Goal: Task Accomplishment & Management: Use online tool/utility

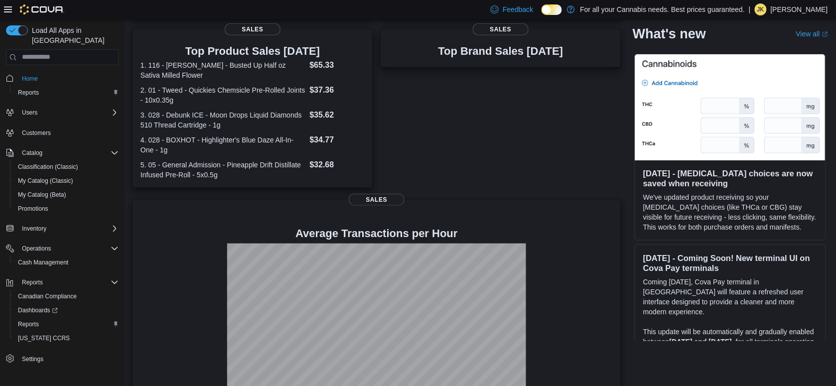
scroll to position [222, 0]
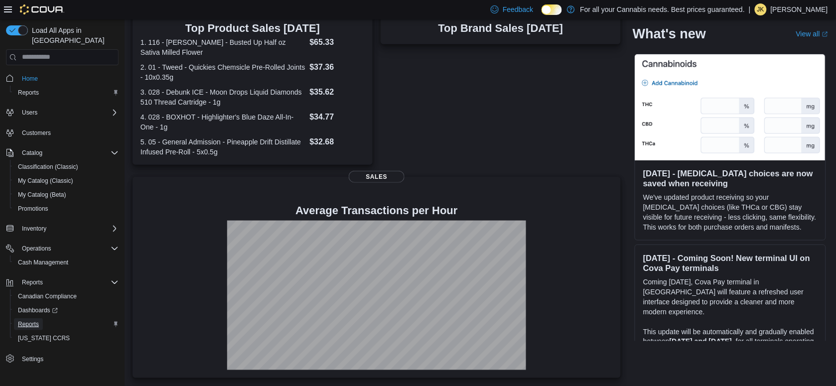
click at [25, 320] on span "Reports" at bounding box center [28, 324] width 21 height 8
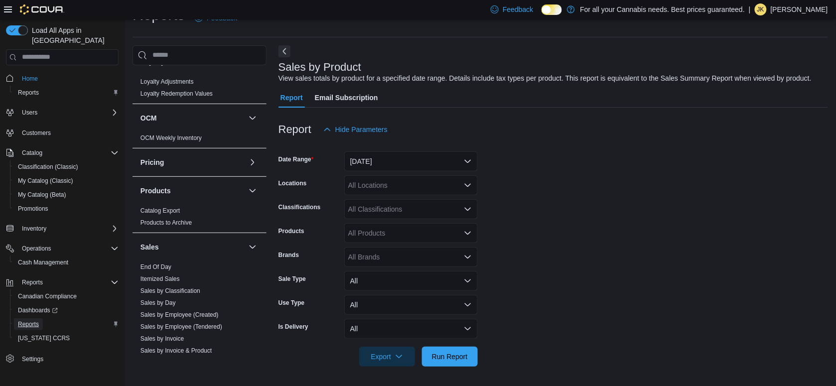
scroll to position [498, 0]
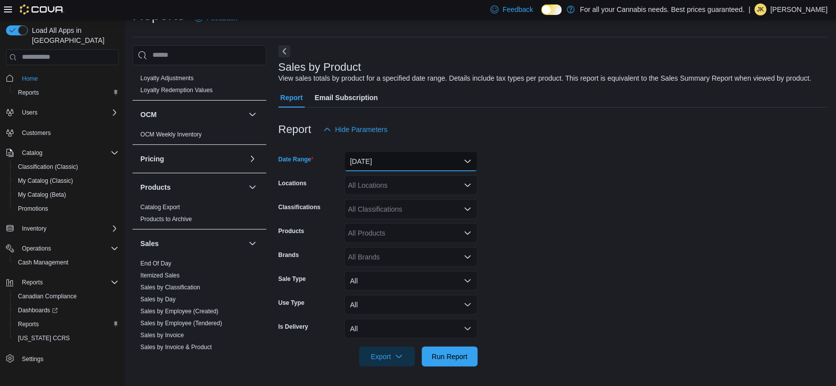
click at [399, 164] on button "[DATE]" at bounding box center [411, 162] width 134 height 20
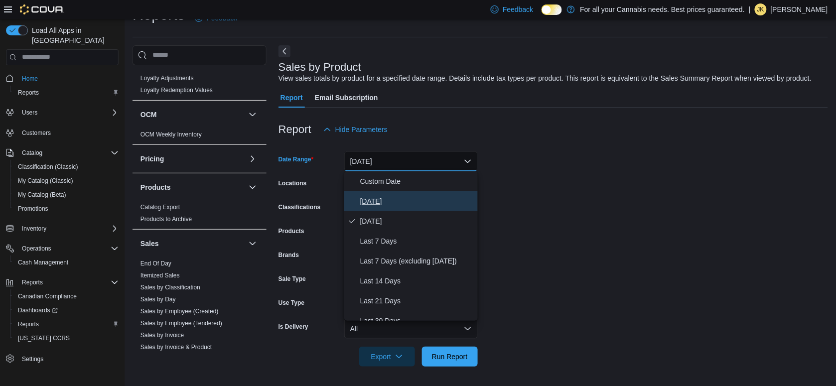
click at [372, 198] on span "[DATE]" at bounding box center [417, 201] width 114 height 12
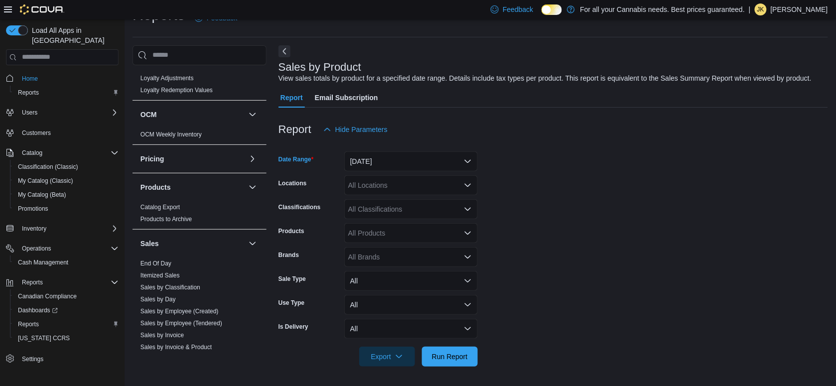
click at [379, 185] on div "All Locations" at bounding box center [411, 185] width 134 height 20
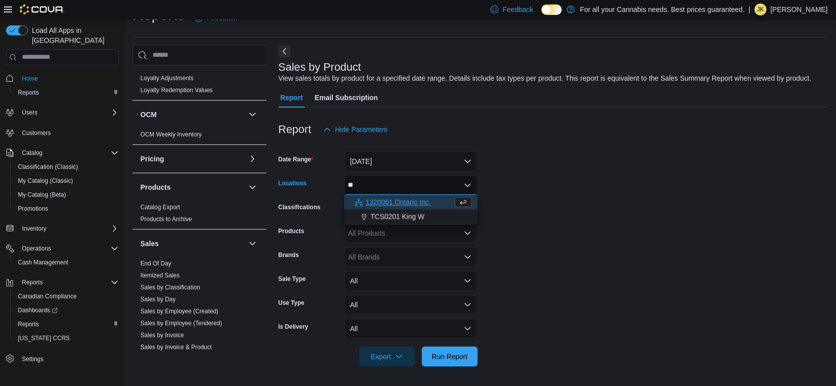
type input "*"
type input "***"
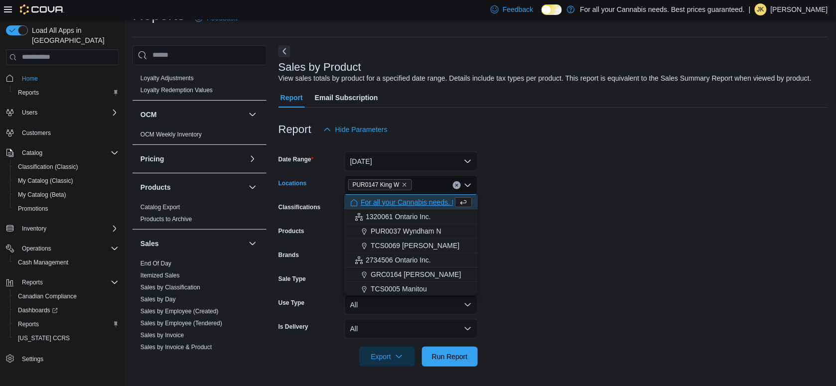
click at [494, 206] on form "Date Range [DATE] Locations PUR0147 [GEOGRAPHIC_DATA] box. Selected. PUR0147 Ki…" at bounding box center [554, 253] width 550 height 227
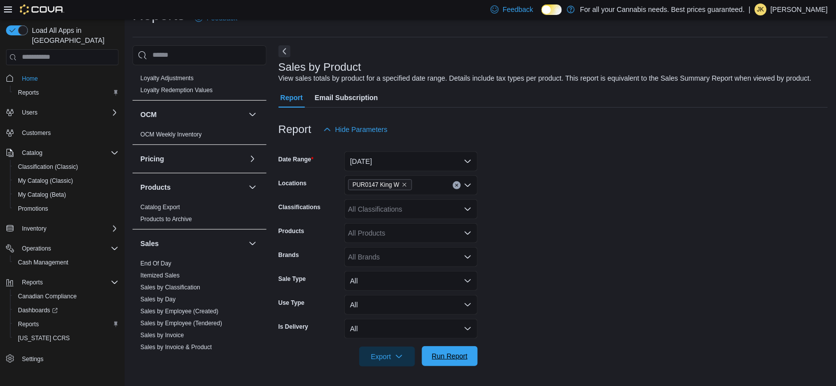
click at [457, 351] on span "Run Report" at bounding box center [450, 356] width 44 height 20
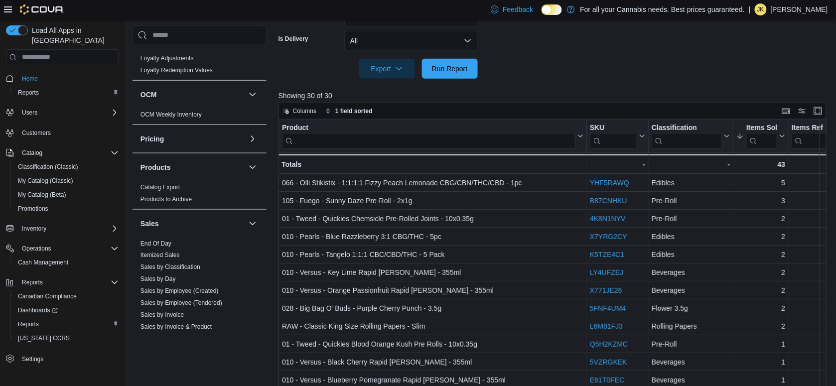
scroll to position [343, 0]
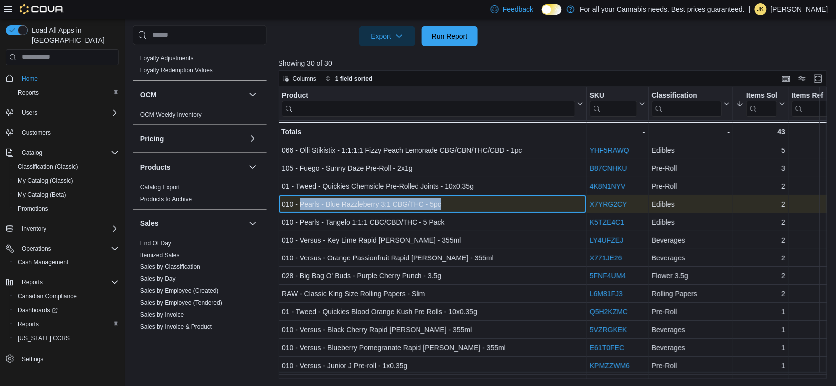
drag, startPoint x: 449, startPoint y: 203, endPoint x: 299, endPoint y: 203, distance: 149.5
click at [299, 203] on div "010 - Pearls - Blue Razzleberry 3:1 CBG/THC - 5pc" at bounding box center [433, 204] width 302 height 12
copy div "Pearls - Blue Razzleberry 3:1 CBG/THC - 5pc"
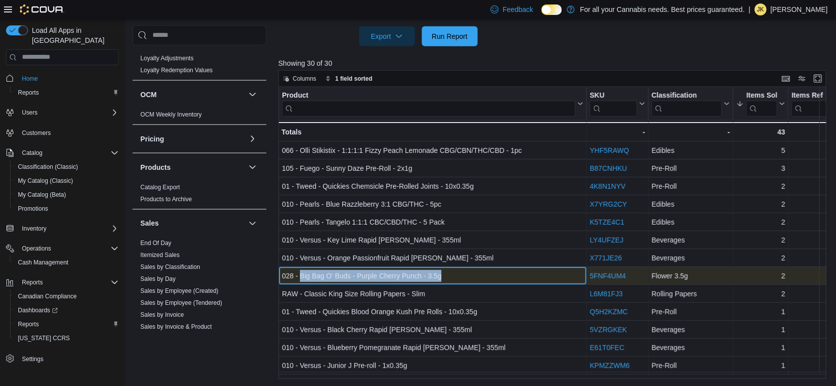
drag, startPoint x: 448, startPoint y: 274, endPoint x: 302, endPoint y: 277, distance: 145.5
click at [302, 277] on div "028 - Big Bag O' Buds - Purple Cherry Punch - 3.5g" at bounding box center [433, 276] width 302 height 12
copy div "Big Bag O' Buds - Purple Cherry Punch - 3.5g"
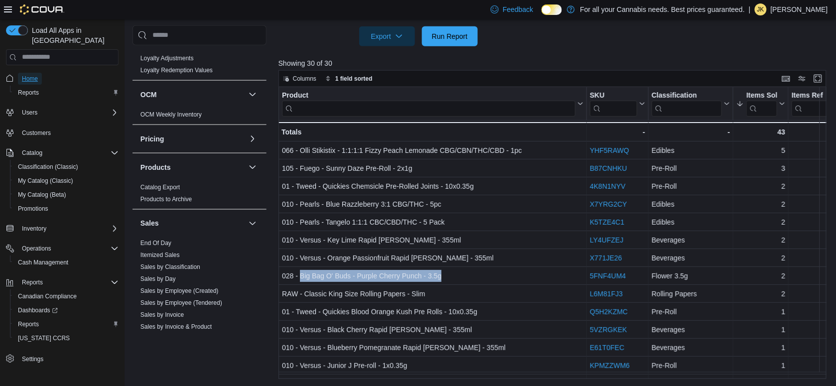
click at [28, 75] on span "Home" at bounding box center [30, 79] width 16 height 8
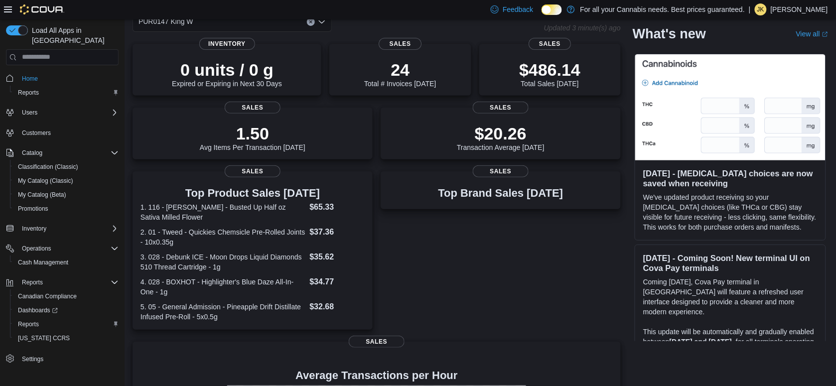
scroll to position [49, 0]
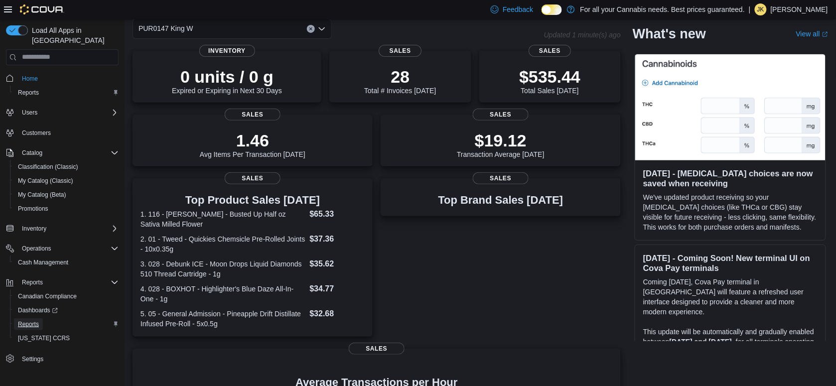
click at [39, 318] on link "Reports" at bounding box center [28, 324] width 29 height 12
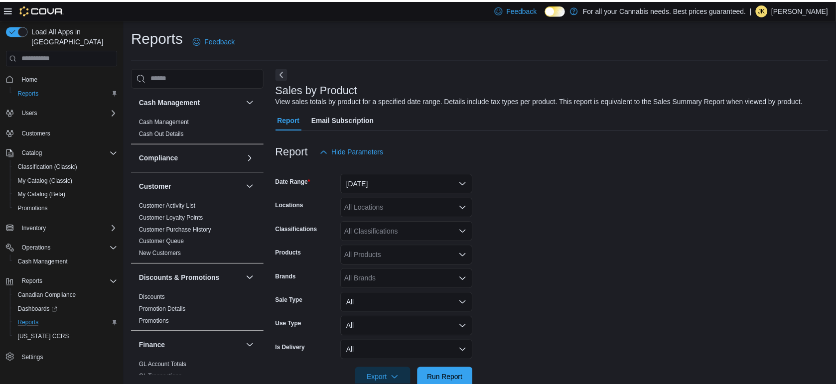
scroll to position [22, 0]
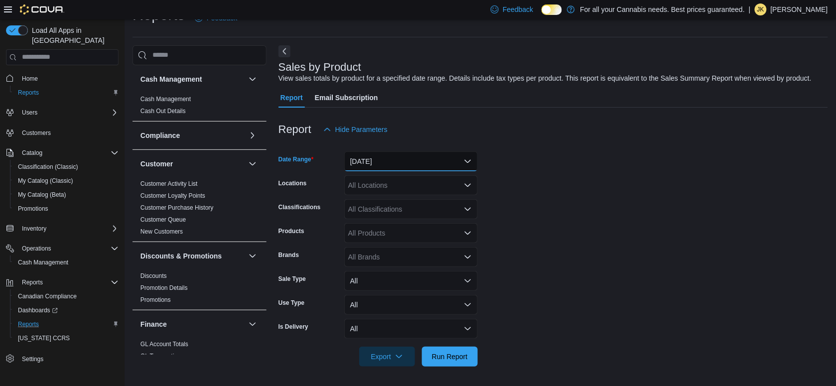
click at [384, 162] on button "[DATE]" at bounding box center [411, 162] width 134 height 20
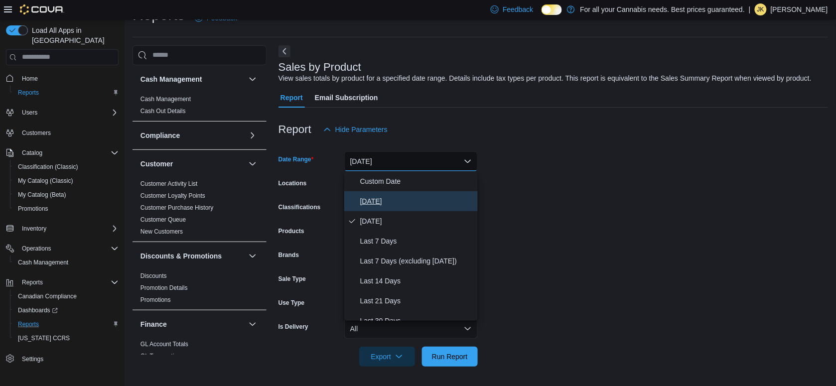
click at [375, 196] on span "[DATE]" at bounding box center [417, 201] width 114 height 12
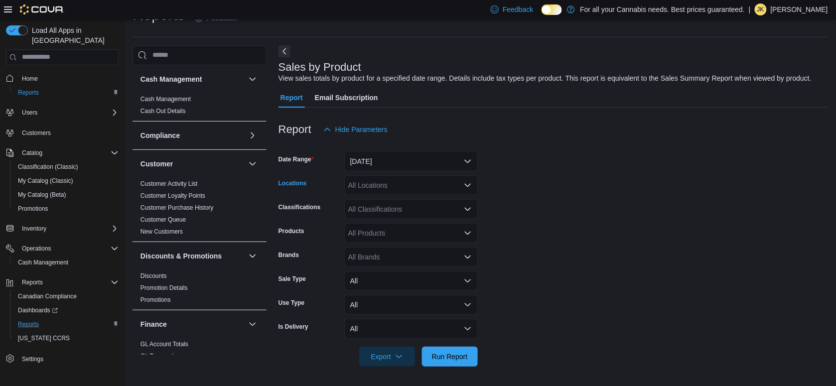
click at [386, 186] on div "All Locations" at bounding box center [411, 185] width 134 height 20
type input "***"
click at [457, 351] on span "Run Report" at bounding box center [450, 356] width 44 height 20
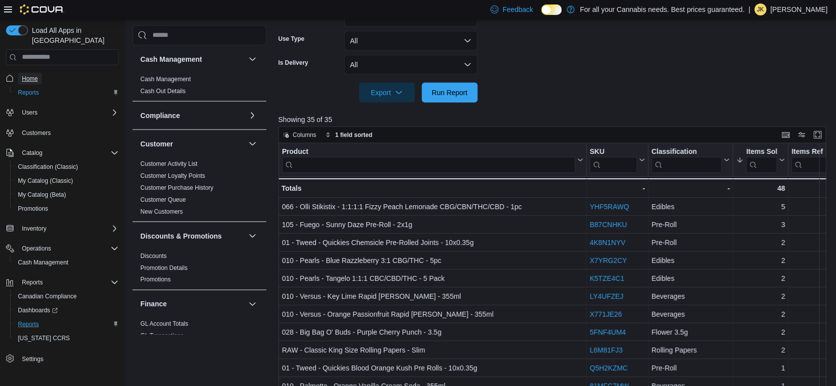
click at [33, 75] on span "Home" at bounding box center [30, 79] width 16 height 8
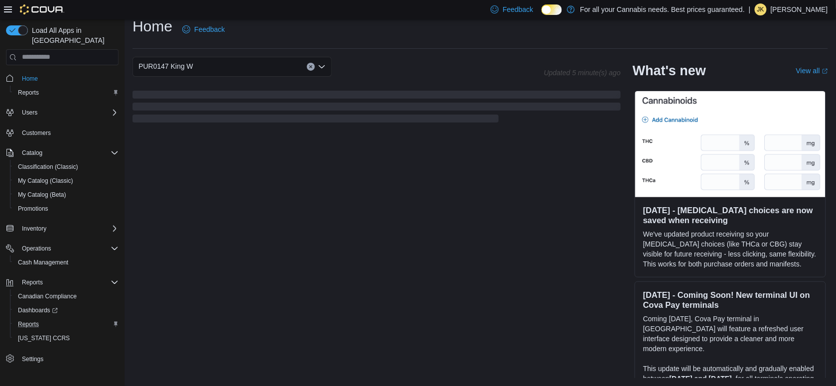
scroll to position [222, 0]
